Goal: Task Accomplishment & Management: Manage account settings

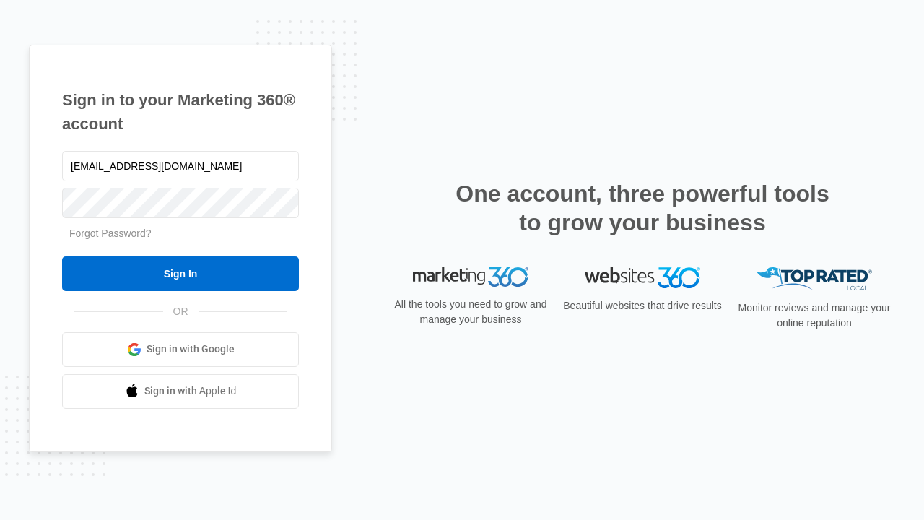
type input "dankie614@gmail.com"
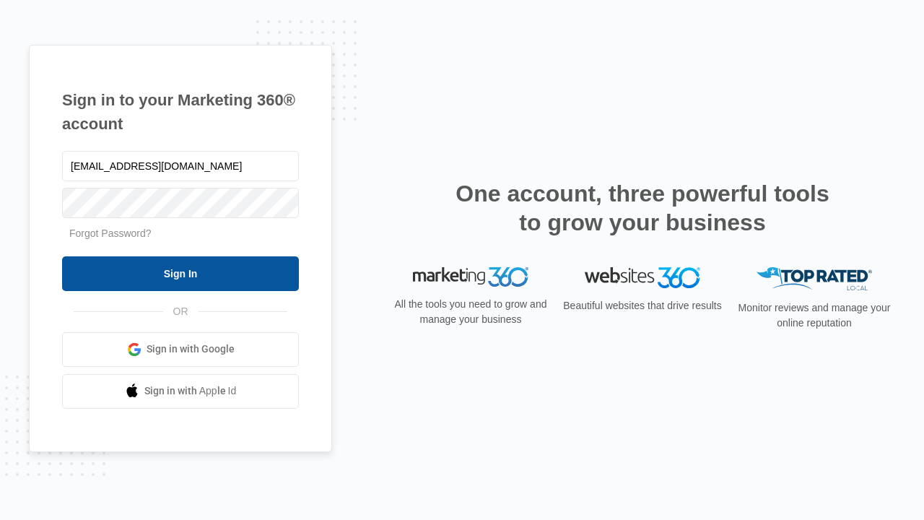
click at [181, 273] on input "Sign In" at bounding box center [180, 273] width 237 height 35
